Goal: Information Seeking & Learning: Find specific fact

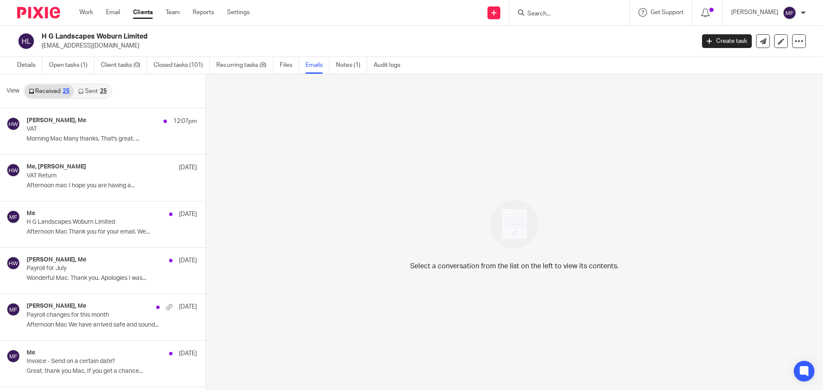
click at [550, 17] on input "Search" at bounding box center [564, 14] width 77 height 8
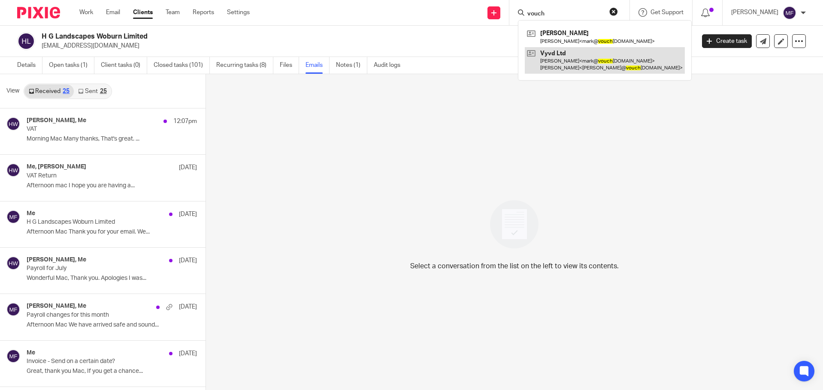
type input "vouch"
click at [569, 55] on link at bounding box center [605, 60] width 160 height 27
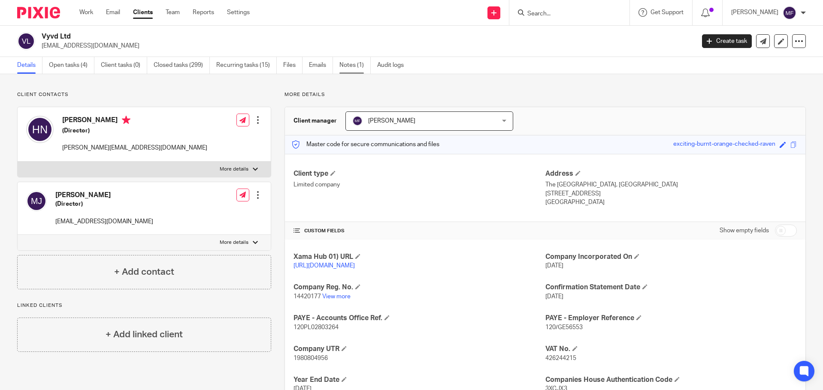
click at [342, 67] on link "Notes (1)" at bounding box center [354, 65] width 31 height 17
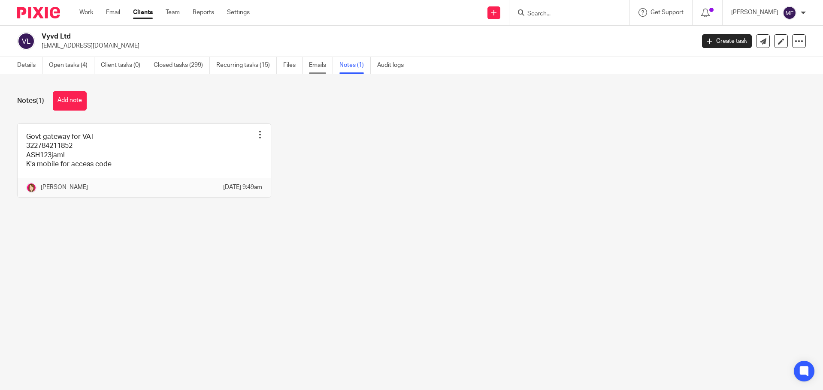
click at [314, 67] on link "Emails" at bounding box center [321, 65] width 24 height 17
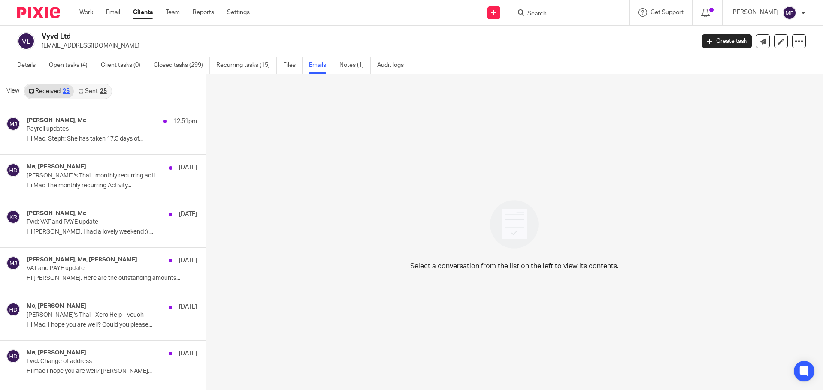
click at [80, 95] on link "Sent 25" at bounding box center [92, 92] width 37 height 14
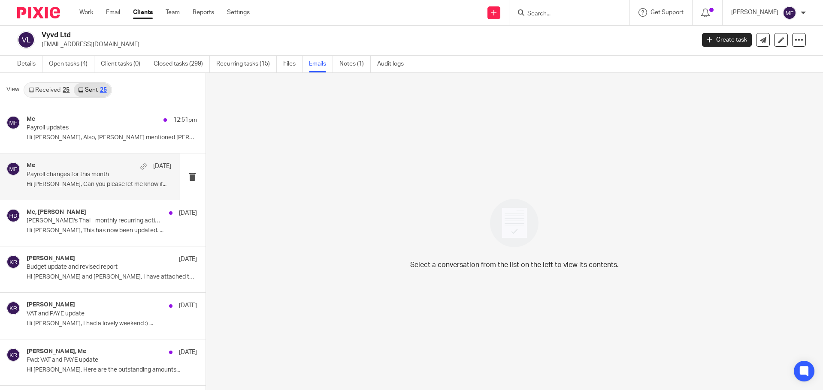
scroll to position [43, 0]
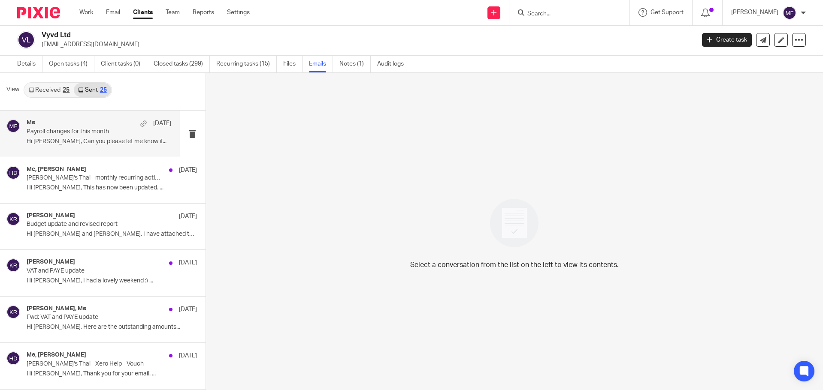
click at [64, 144] on p "Hi [PERSON_NAME], Can you please let me know if..." at bounding box center [99, 141] width 145 height 7
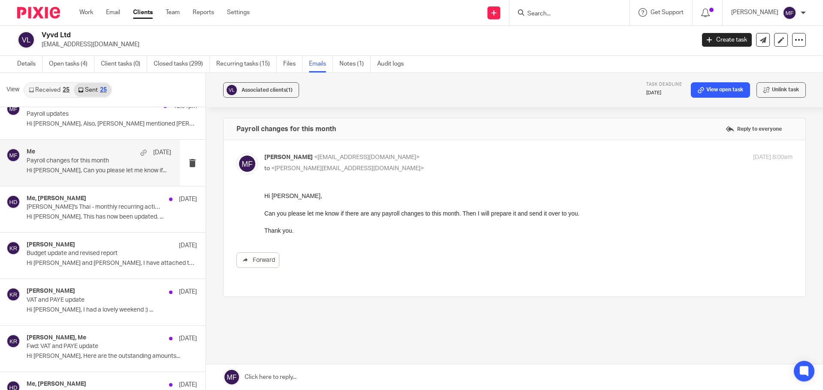
scroll to position [0, 0]
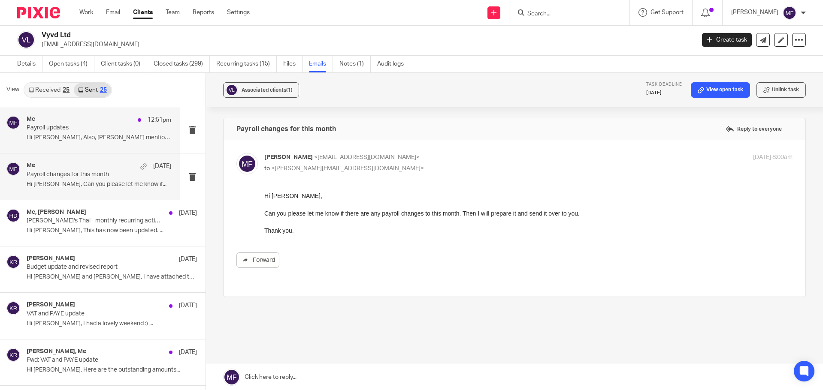
click at [62, 145] on div "Me 12:51pm Payroll updates Hi Mark, Also, Katherine mentioned Chloe..." at bounding box center [90, 130] width 180 height 46
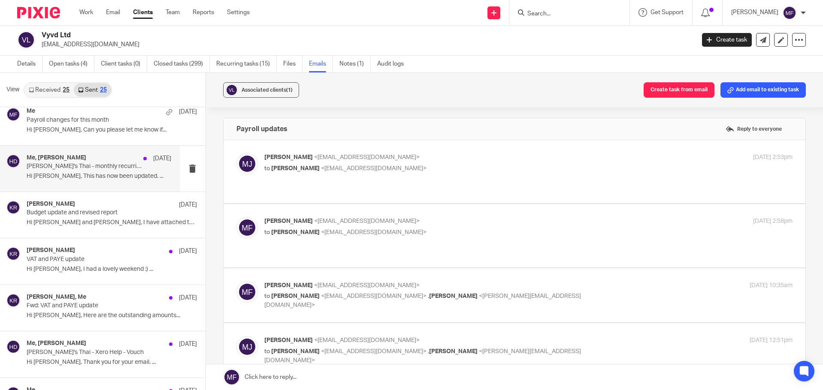
scroll to position [86, 0]
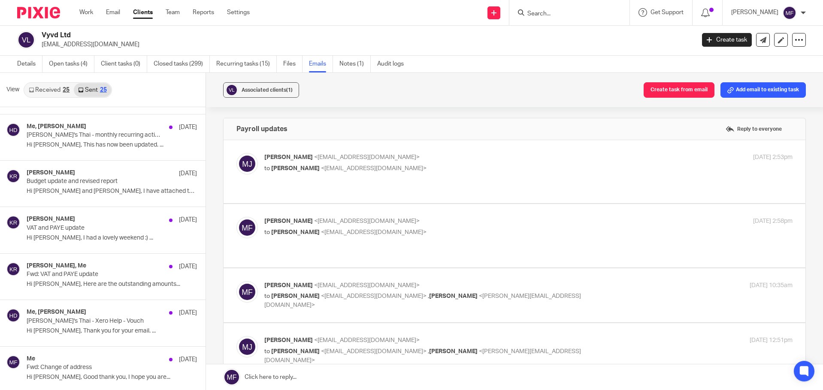
click at [393, 163] on div "Mark Joseph <mark@vouchglobal.com> to Mac Fletcher <mac@youtopia.co.uk>" at bounding box center [440, 163] width 352 height 20
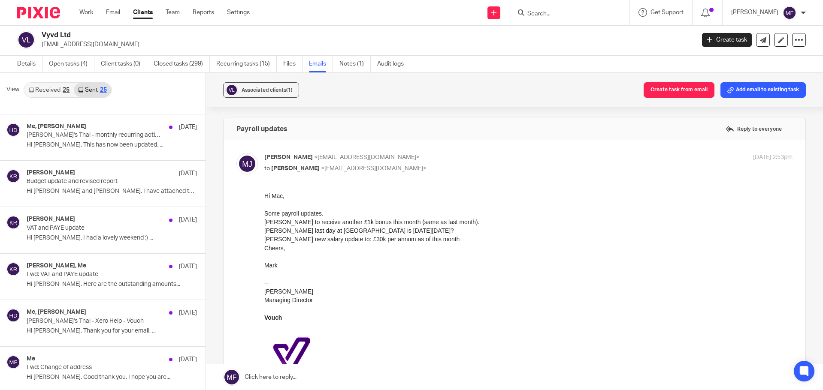
scroll to position [0, 0]
click at [393, 163] on div "Mark Joseph <mark@vouchglobal.com> to Mac Fletcher <mac@youtopia.co.uk>" at bounding box center [440, 163] width 352 height 20
checkbox input "false"
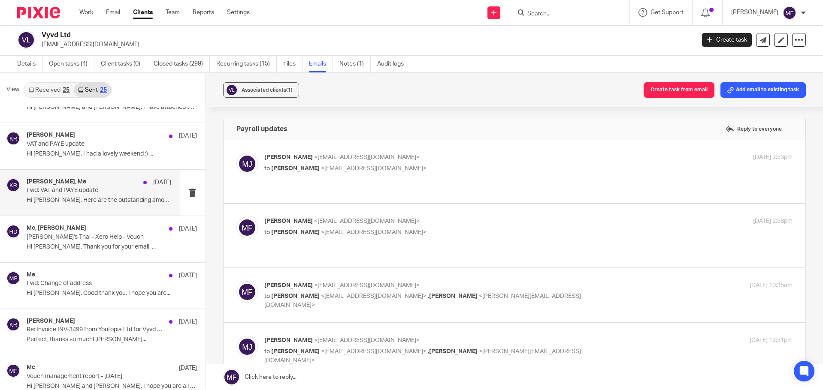
scroll to position [172, 0]
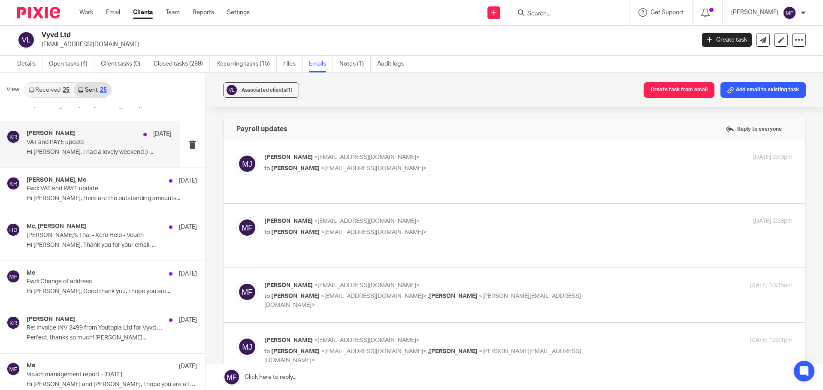
click at [75, 152] on p "Hi Mark, I had a lovely weekend :) ..." at bounding box center [99, 152] width 145 height 7
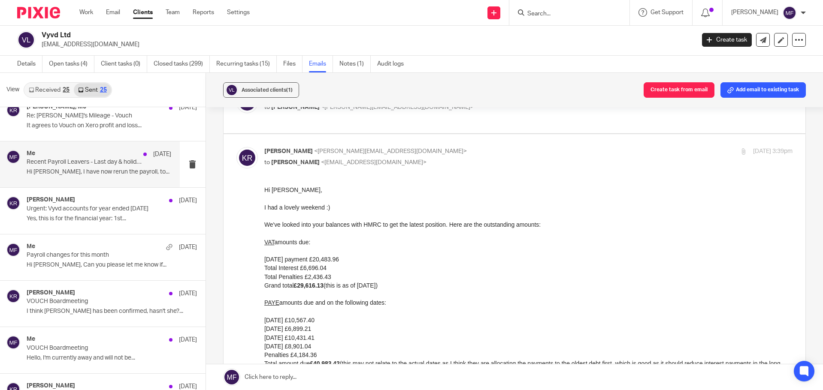
scroll to position [858, 0]
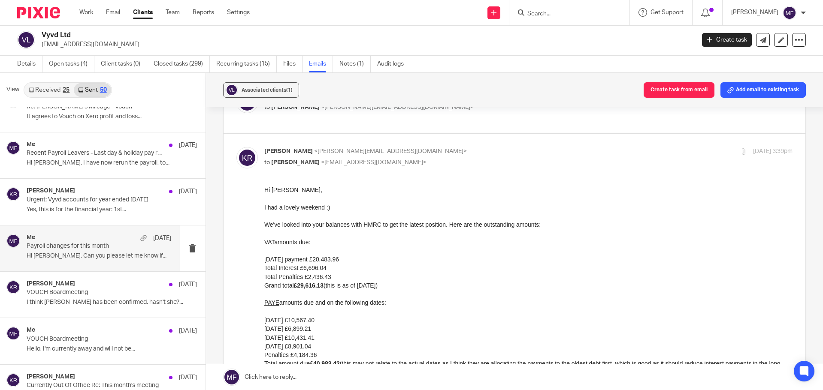
click at [68, 243] on p "Payroll changes for this month" at bounding box center [84, 246] width 115 height 7
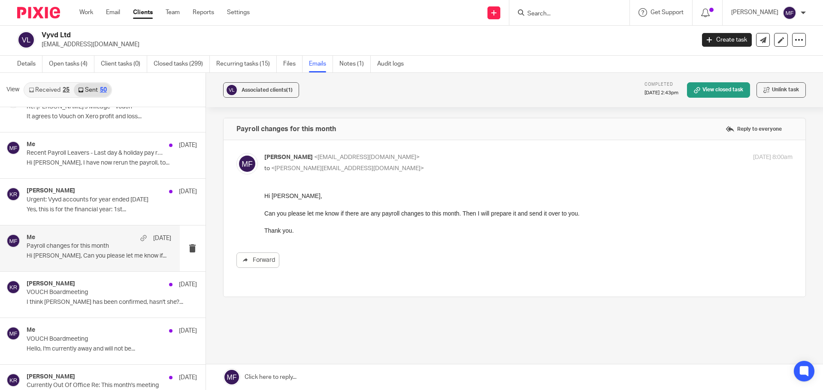
scroll to position [0, 0]
click at [76, 204] on div "Katherine Robertson 25 Jul Urgent: Vyvd accounts for year ended 31st October 24…" at bounding box center [99, 202] width 145 height 29
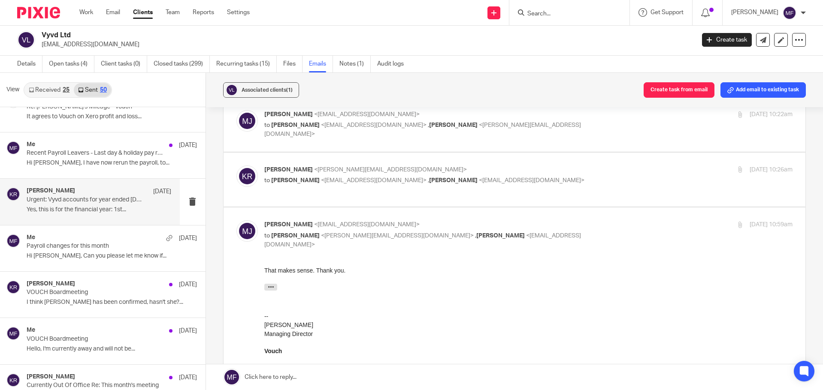
scroll to position [472, 0]
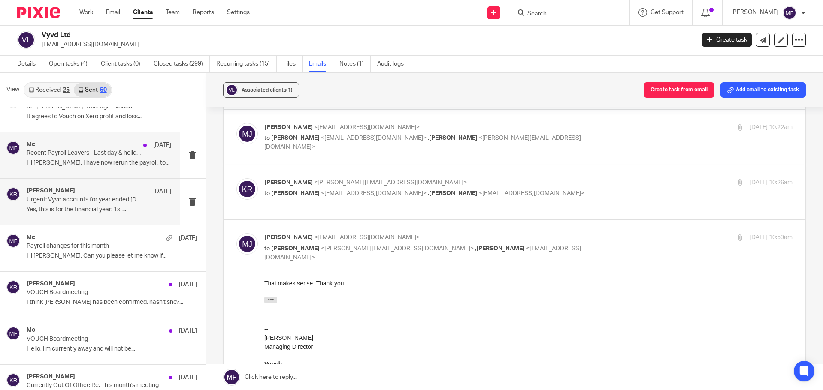
click at [80, 150] on p "Recent Payroll Leavers - Last day & holiday pay reconciliation" at bounding box center [84, 153] width 115 height 7
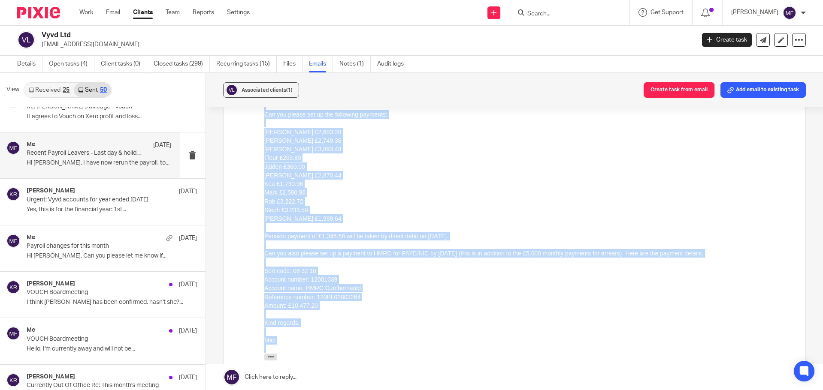
scroll to position [476, 0]
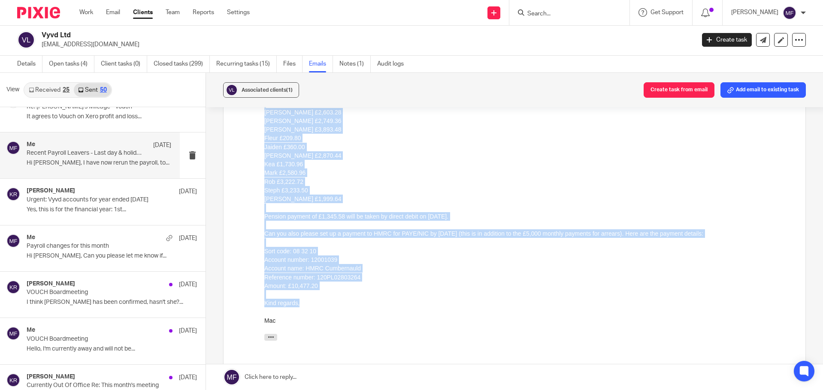
drag, startPoint x: 265, startPoint y: 57, endPoint x: 330, endPoint y: 312, distance: 262.9
click at [330, 312] on div "Hi Mark, I have now rerun the payroll, to amend Chris Lane's payslip to include…" at bounding box center [528, 189] width 529 height 269
copy div "Hi Mark, I have now rerun the payroll, to amend Chris Lane's payslip to include…"
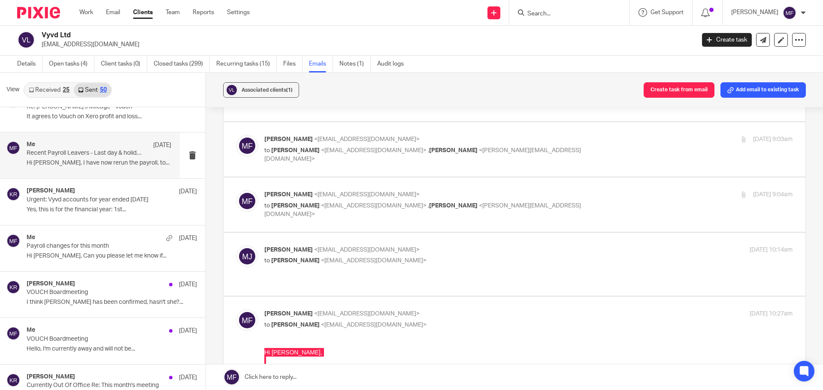
scroll to position [262, 0]
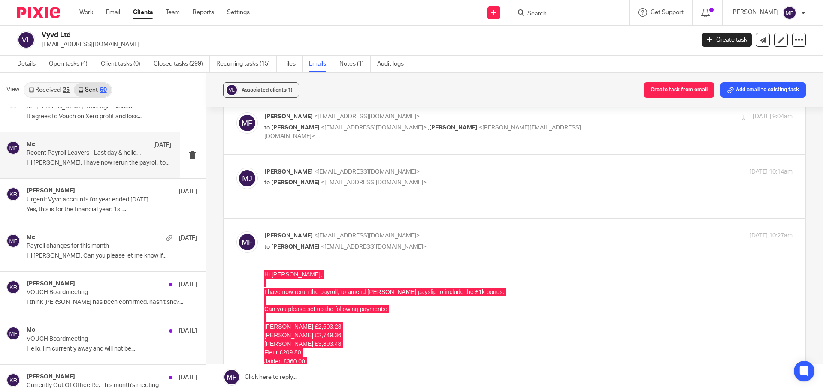
click at [396, 127] on div "Mac Fletcher <mac@youtopia.co.uk> to Mark Joseph <mark@vouchglobal.com> , Hanna…" at bounding box center [528, 126] width 529 height 29
checkbox input "true"
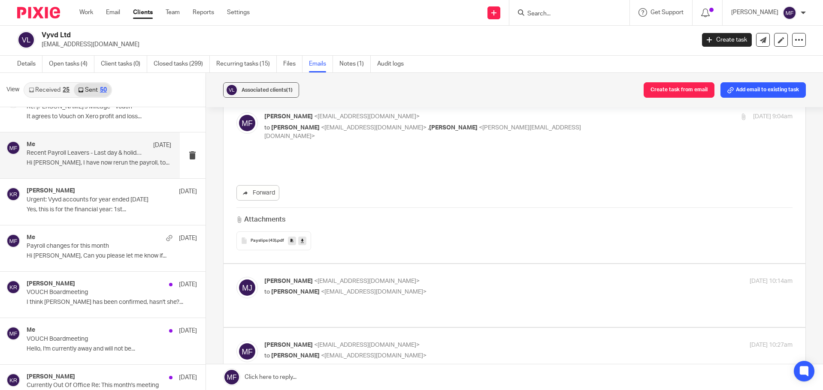
scroll to position [0, 0]
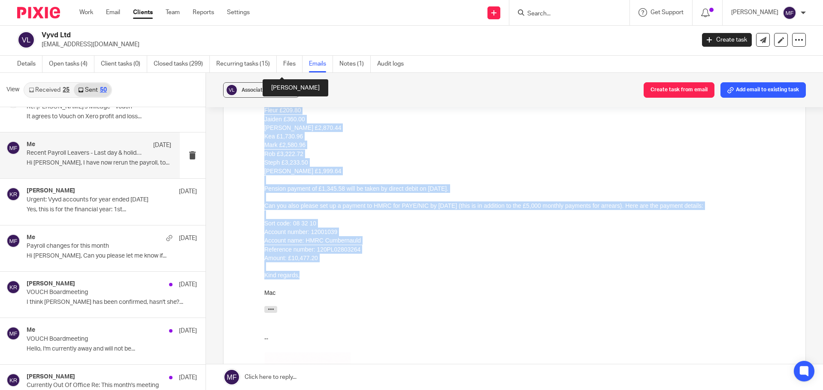
click at [408, 231] on div "Hi Mark, I have now rerun the payroll, to amend Chris Lane's payslip to include…" at bounding box center [528, 162] width 529 height 269
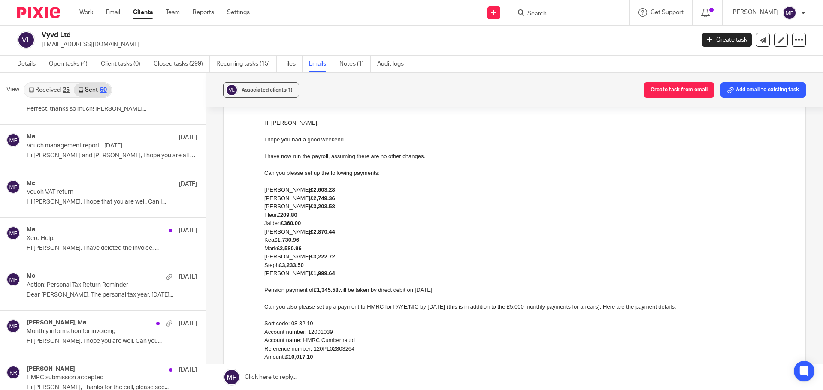
scroll to position [386, 0]
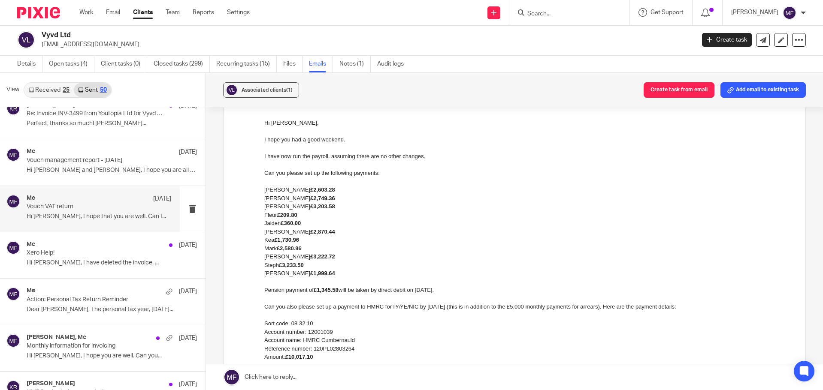
click at [77, 218] on p "Hi Mark, I hope that you are well. Can I..." at bounding box center [99, 216] width 145 height 7
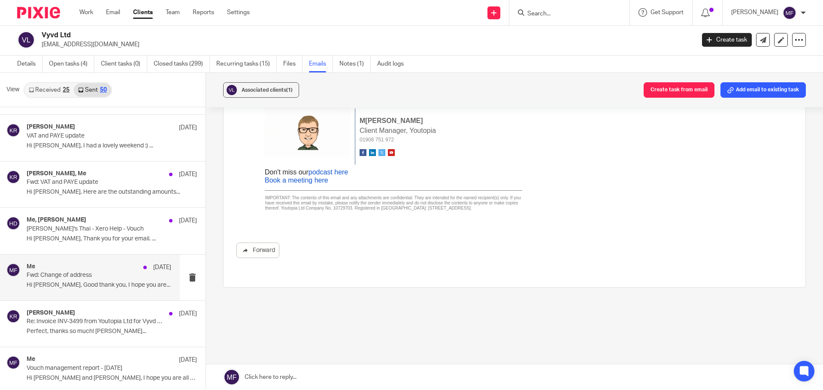
scroll to position [172, 0]
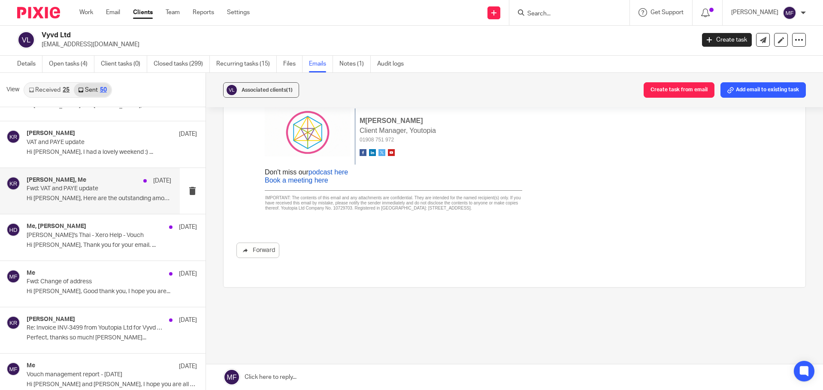
click at [60, 197] on p "Hi Mark, Here are the outstanding amounts..." at bounding box center [99, 198] width 145 height 7
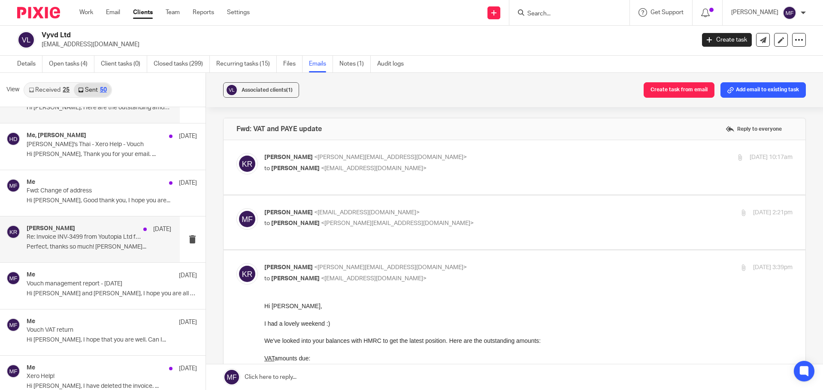
scroll to position [300, 0]
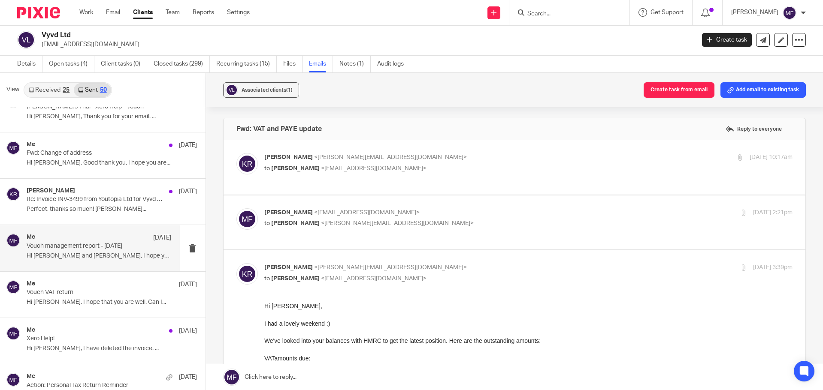
click at [73, 238] on div "Me 7 Aug" at bounding box center [99, 238] width 145 height 9
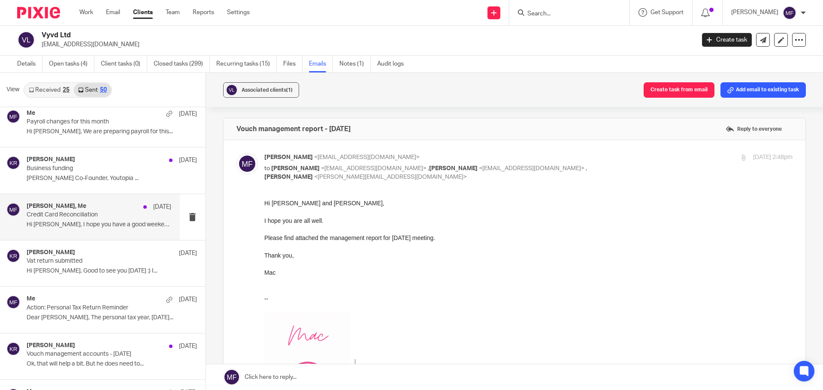
scroll to position [1459, 0]
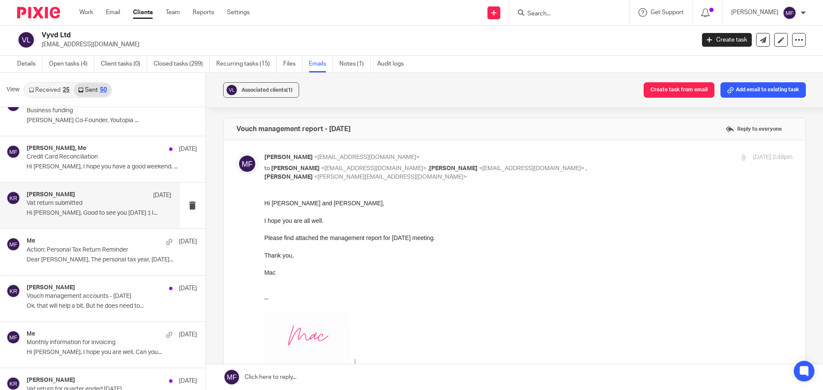
click at [71, 212] on p "Hi Mark, Good to see you yesterday :) I..." at bounding box center [99, 213] width 145 height 7
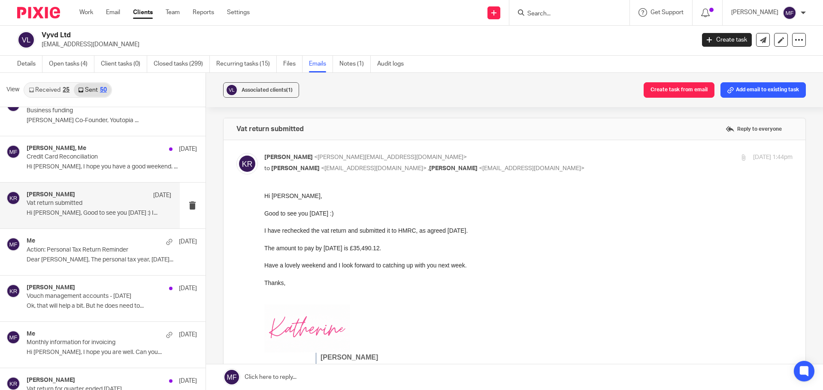
scroll to position [0, 0]
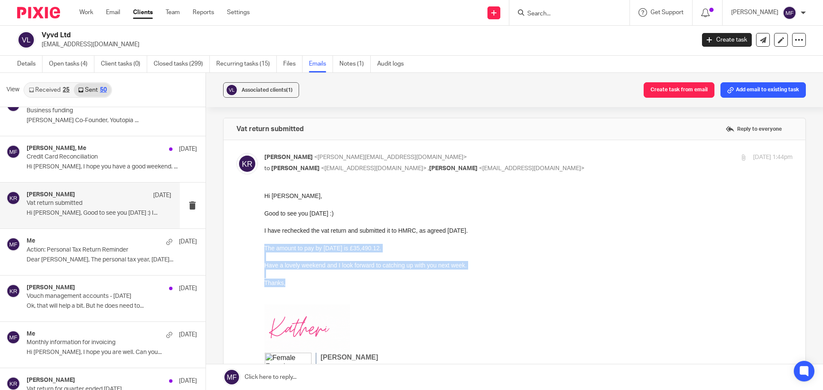
drag, startPoint x: 264, startPoint y: 248, endPoint x: 332, endPoint y: 280, distance: 74.7
click at [332, 280] on div "Hi Mark, Good to see you yesterday :) I have rechecked the vat return and submi…" at bounding box center [528, 244] width 529 height 104
copy div "The amount to pay by tomorrow is £35,490.12. Have a lovely weekend and I look f…"
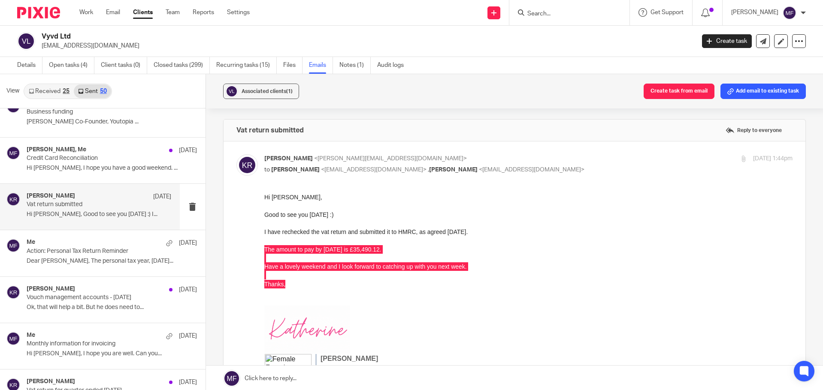
click at [42, 16] on img at bounding box center [38, 13] width 43 height 12
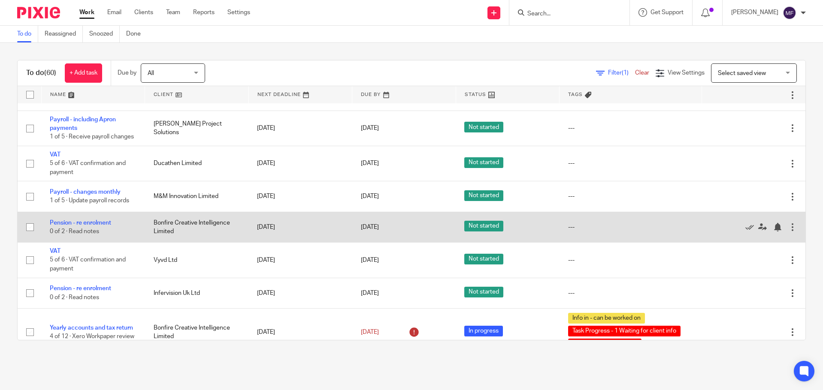
scroll to position [257, 0]
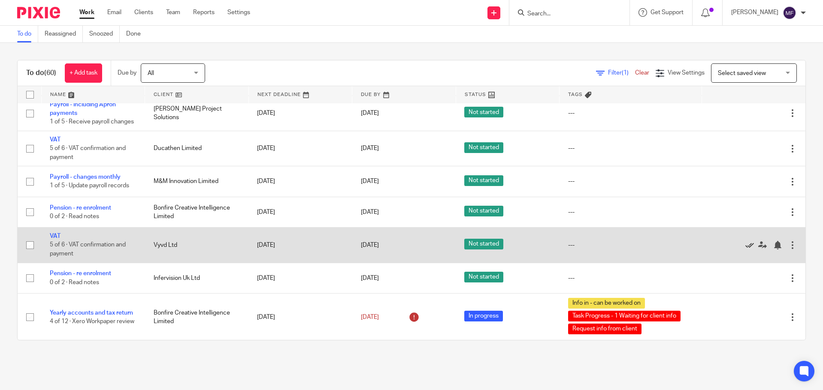
click at [745, 250] on icon at bounding box center [749, 245] width 9 height 9
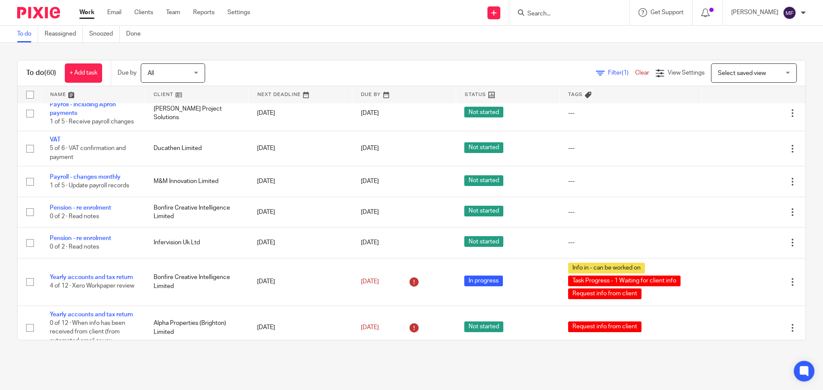
click at [547, 17] on input "Search" at bounding box center [564, 14] width 77 height 8
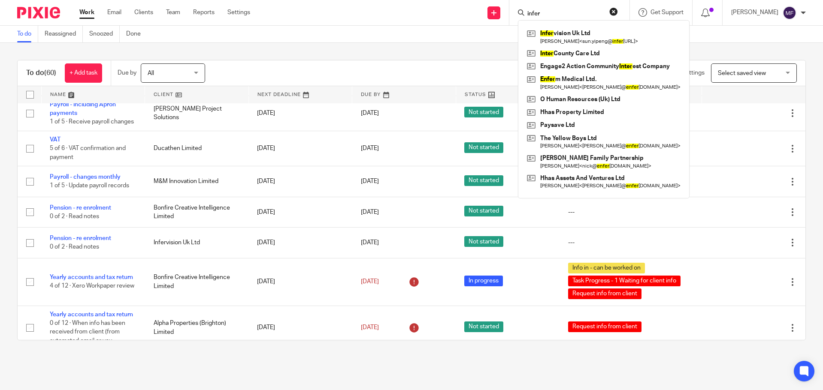
type input "infer"
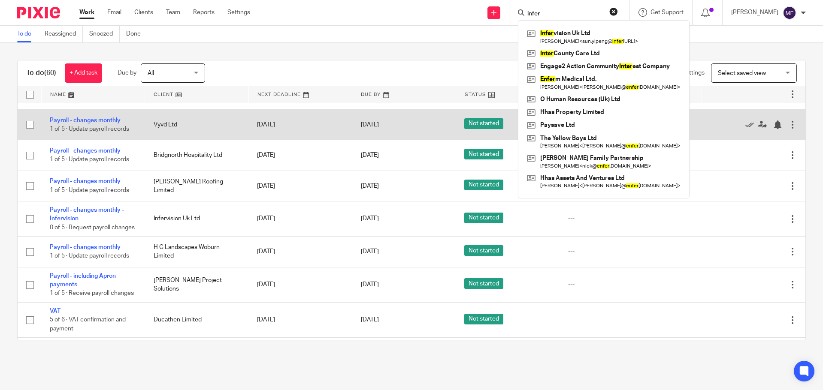
scroll to position [129, 0]
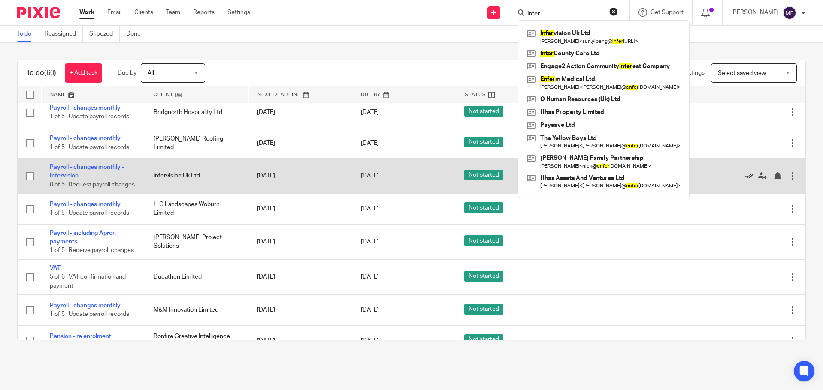
click at [745, 181] on icon at bounding box center [749, 176] width 9 height 9
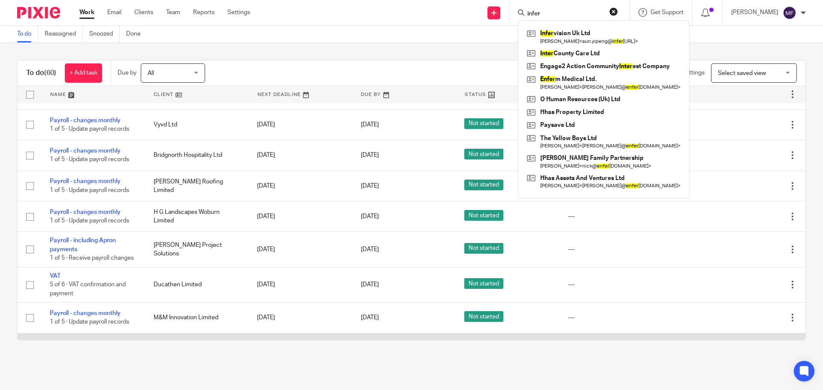
scroll to position [43, 0]
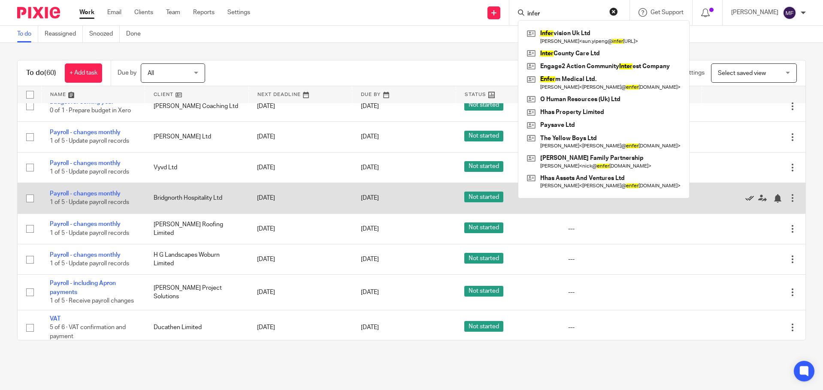
click at [745, 203] on icon at bounding box center [749, 198] width 9 height 9
